Goal: Task Accomplishment & Management: Use online tool/utility

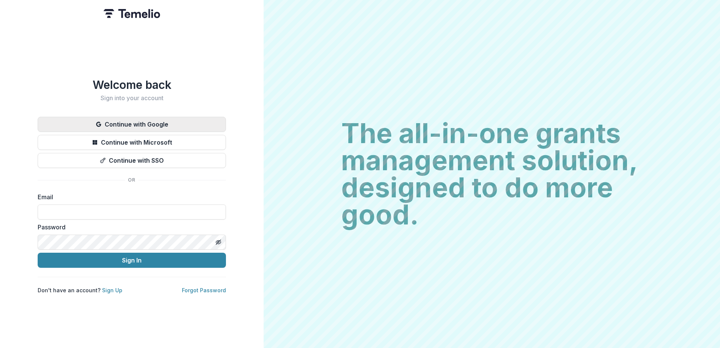
click at [170, 121] on button "Continue with Google" at bounding box center [132, 124] width 188 height 15
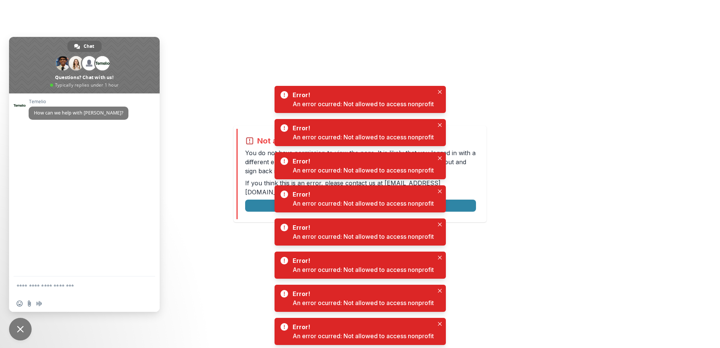
click at [342, 51] on div "Not allowed to view page You do not have permission to view the page. It is lik…" at bounding box center [360, 174] width 720 height 348
drag, startPoint x: 529, startPoint y: 127, endPoint x: 476, endPoint y: 116, distance: 54.0
click at [530, 127] on div "Not allowed to view page You do not have permission to view the page. It is lik…" at bounding box center [360, 174] width 720 height 348
click at [439, 89] on button "Close" at bounding box center [439, 91] width 9 height 9
drag, startPoint x: 413, startPoint y: 37, endPoint x: 193, endPoint y: 35, distance: 220.4
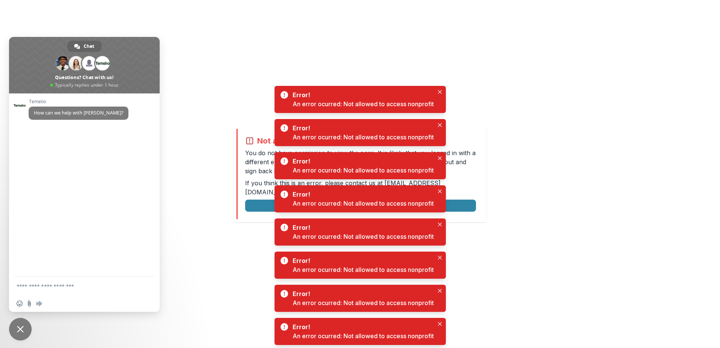
click at [400, 37] on div "Not allowed to view page You do not have permission to view the page. It is lik…" at bounding box center [360, 174] width 720 height 348
drag, startPoint x: 608, startPoint y: 38, endPoint x: 412, endPoint y: 174, distance: 238.8
click at [603, 43] on div "Not allowed to view page You do not have permission to view the page. It is lik…" at bounding box center [360, 174] width 720 height 348
